Goal: Task Accomplishment & Management: Manage account settings

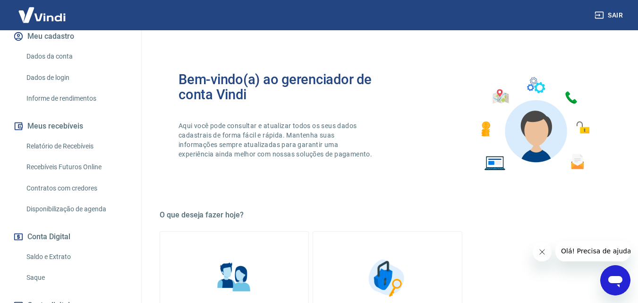
scroll to position [142, 0]
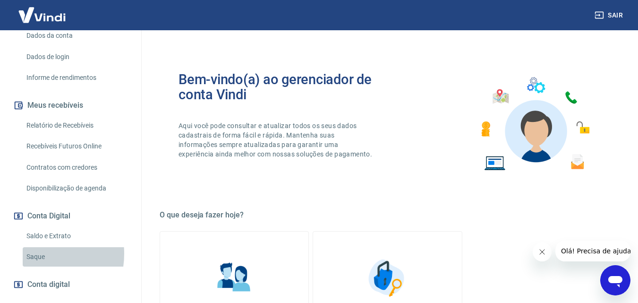
click at [34, 254] on link "Saque" at bounding box center [76, 256] width 107 height 19
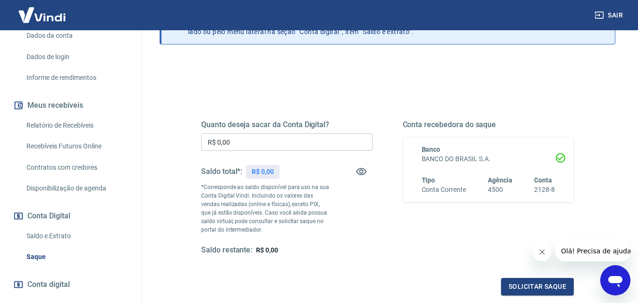
scroll to position [94, 0]
